Goal: Navigation & Orientation: Find specific page/section

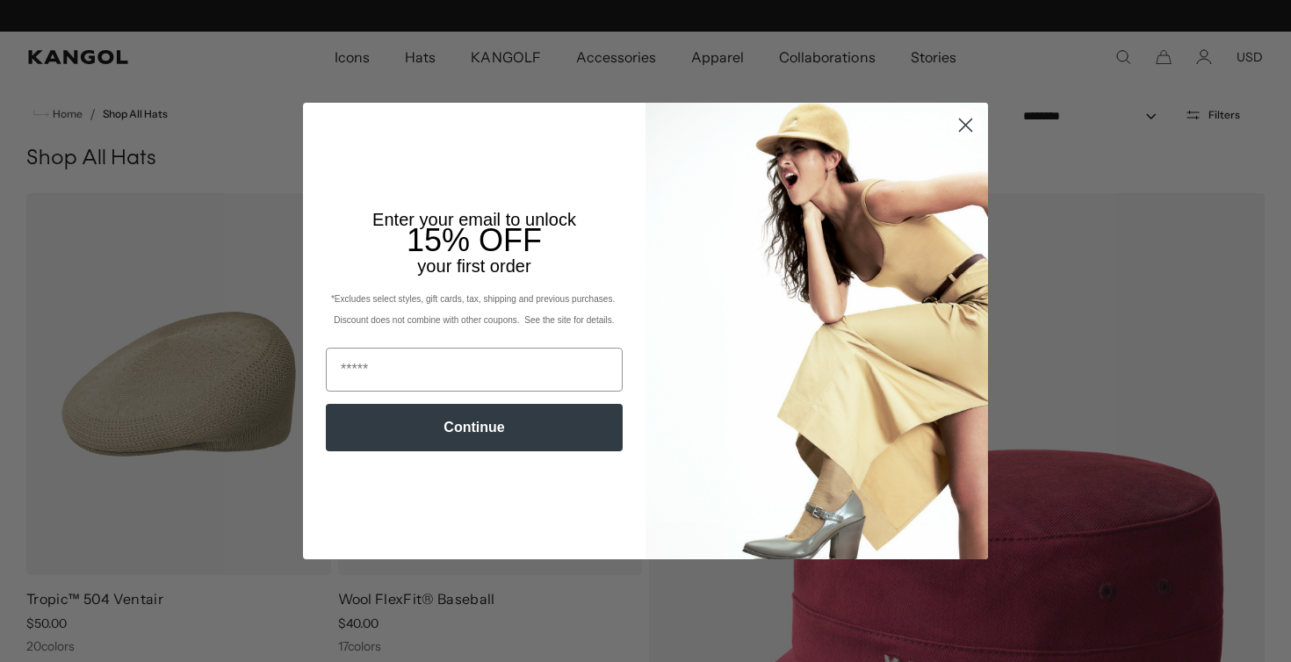
scroll to position [0, 362]
click at [971, 127] on circle "Close dialog" at bounding box center [965, 125] width 29 height 29
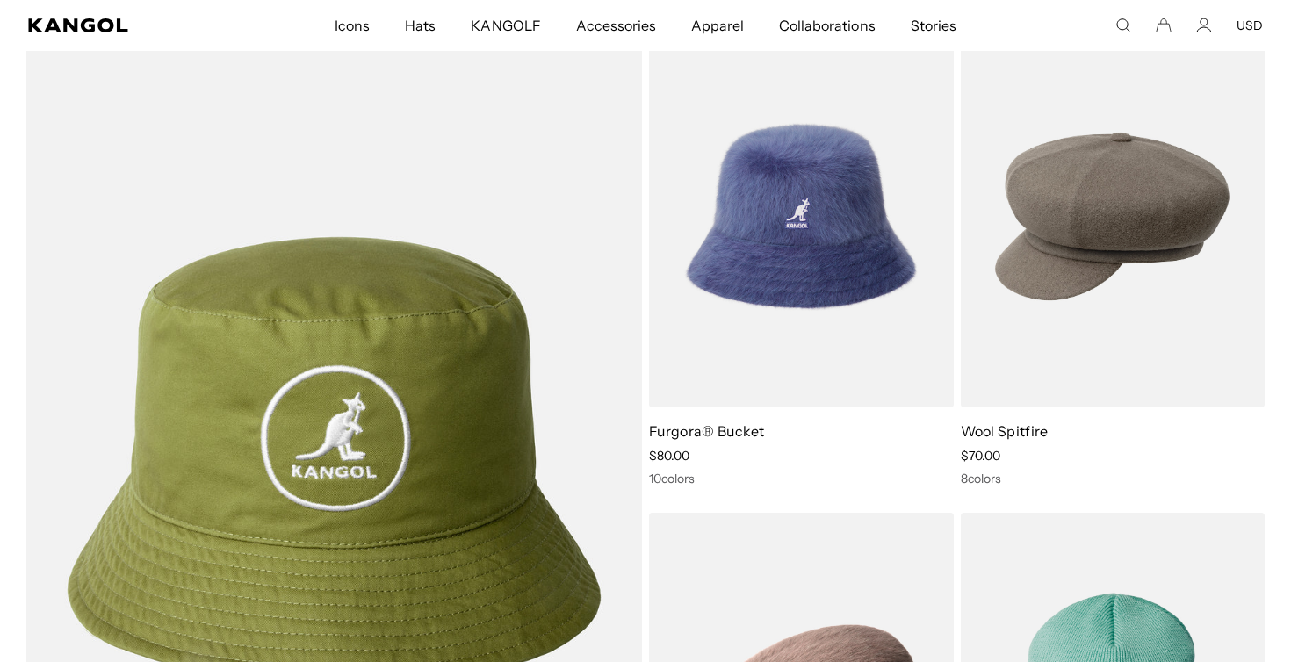
scroll to position [0, 0]
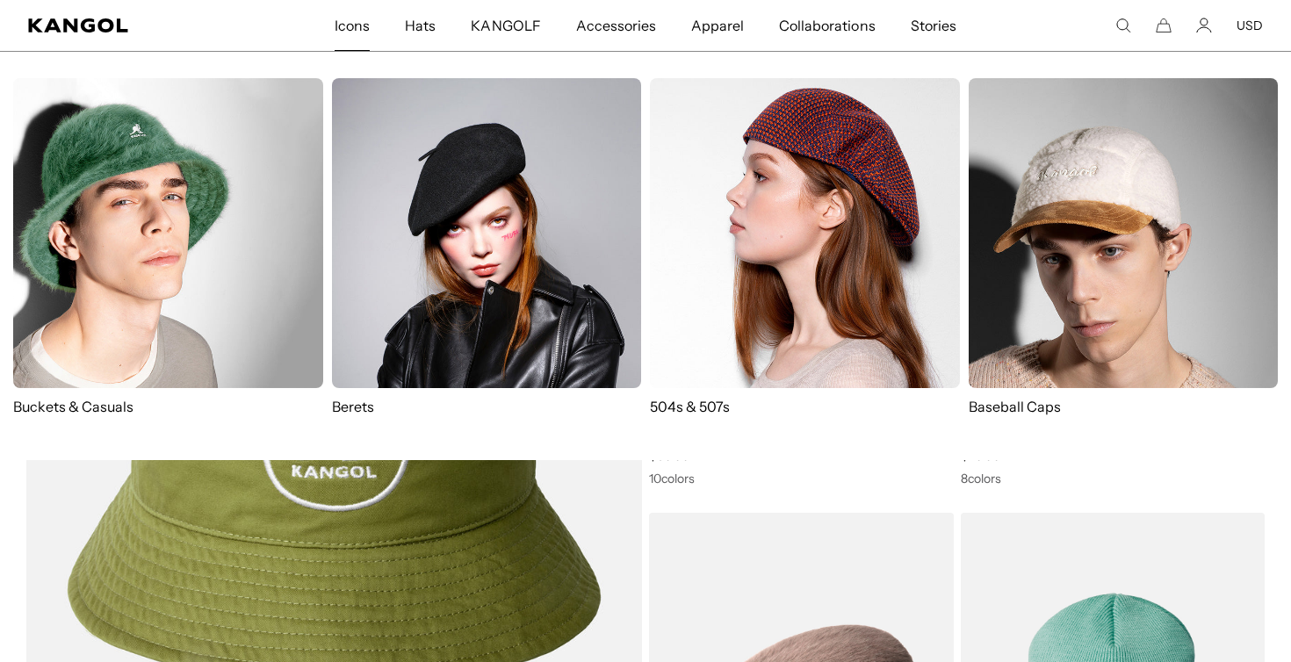
click at [152, 254] on img at bounding box center [168, 233] width 310 height 310
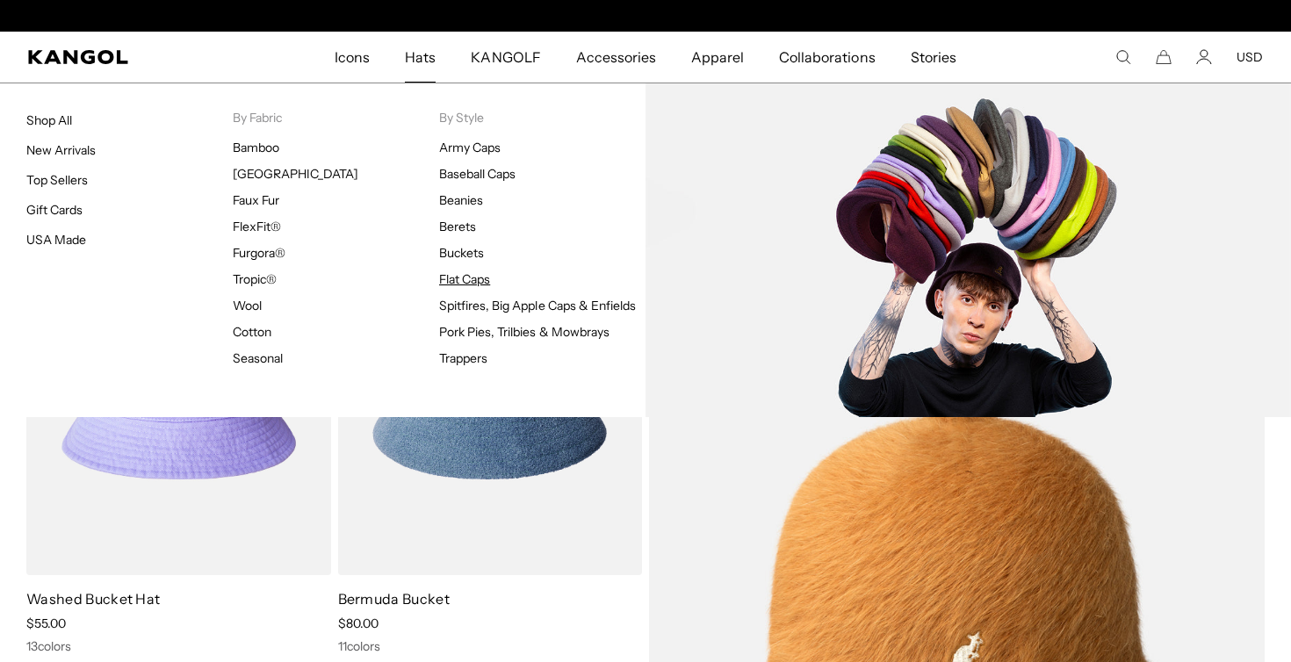
scroll to position [0, 362]
click at [466, 284] on link "Flat Caps" at bounding box center [464, 279] width 51 height 16
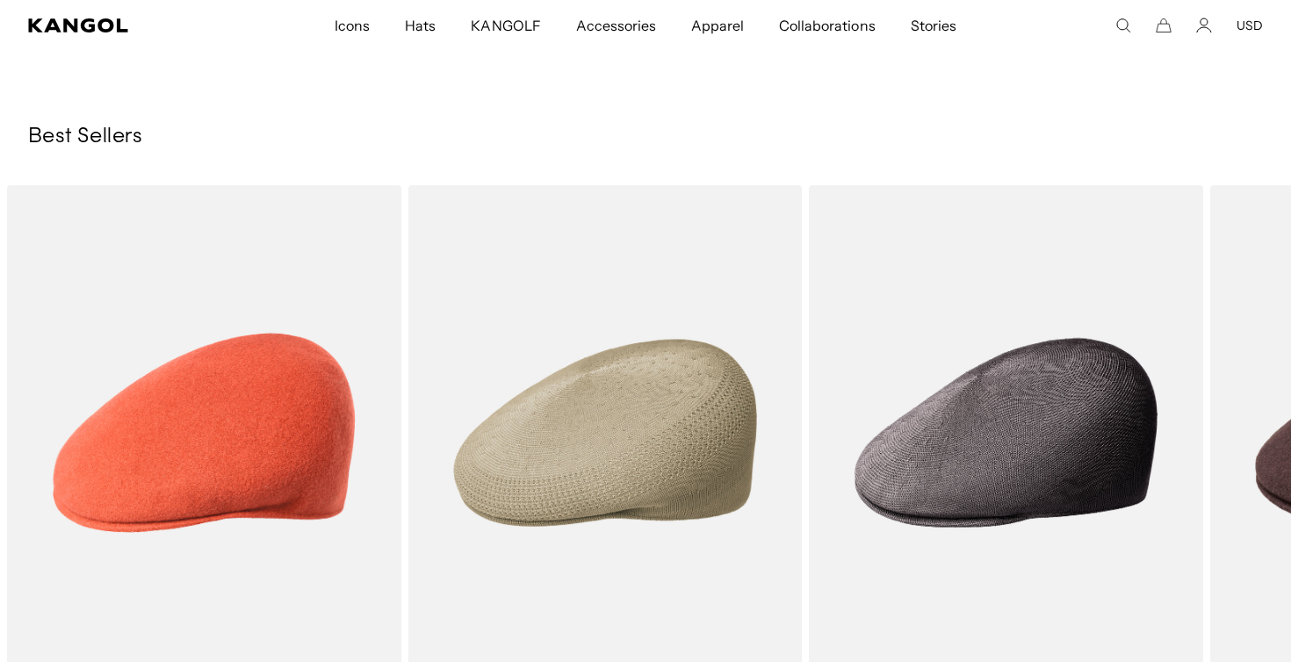
scroll to position [7506, 0]
